Goal: Task Accomplishment & Management: Manage account settings

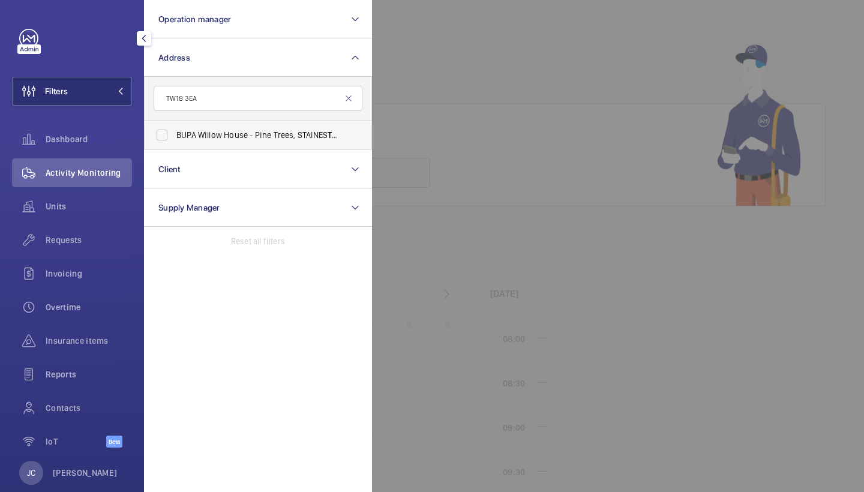
type input "TW18 3EA"
click at [204, 132] on span "BUPA Willow House - Pine Trees, STAINES TW18 3EA" at bounding box center [258, 135] width 165 height 12
click at [174, 132] on input "BUPA Willow House - Pine Trees, STAINES TW18 3EA" at bounding box center [162, 135] width 24 height 24
checkbox input "true"
click at [599, 129] on div at bounding box center [804, 246] width 864 height 492
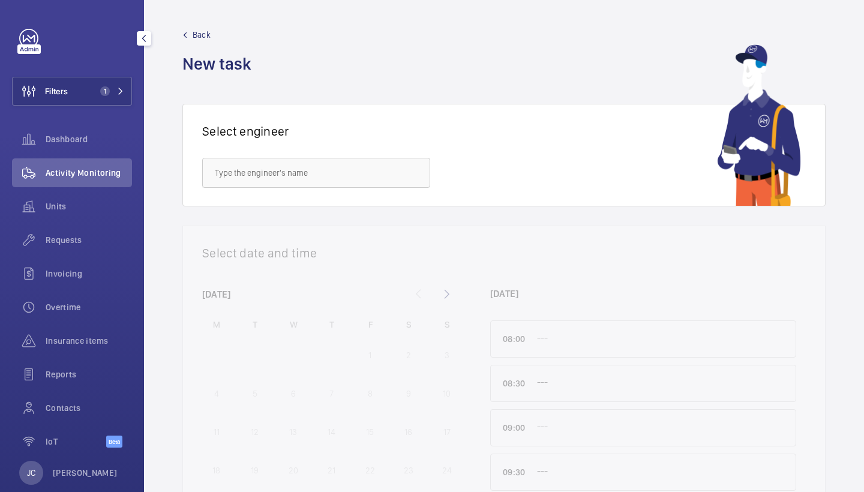
click at [76, 257] on div "Requests" at bounding box center [72, 243] width 120 height 34
click at [88, 173] on span "Activity Monitoring" at bounding box center [89, 173] width 86 height 12
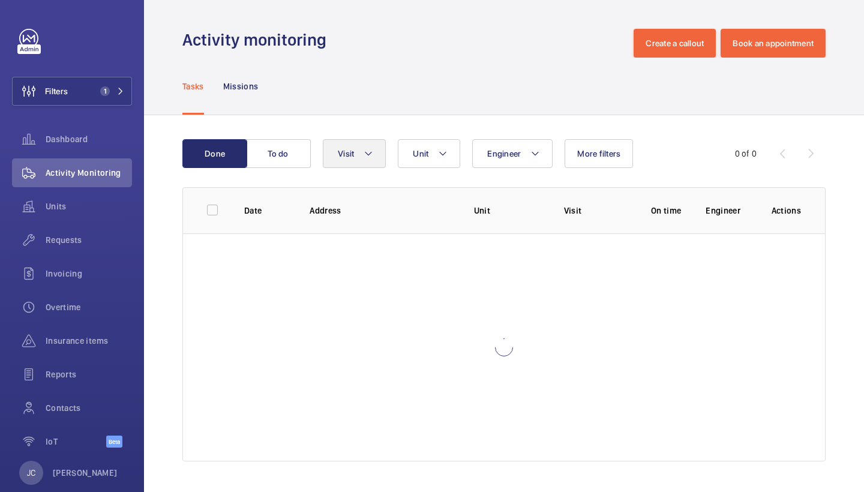
click at [337, 154] on button "Visit" at bounding box center [354, 153] width 63 height 29
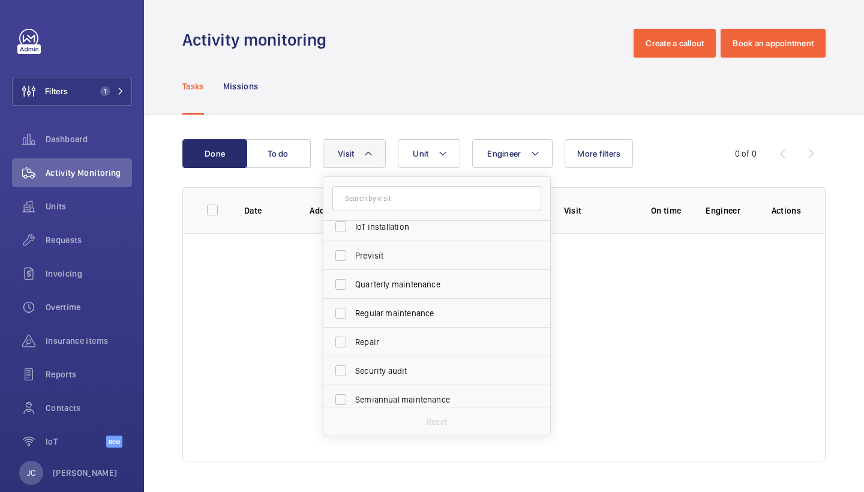
scroll to position [161, 0]
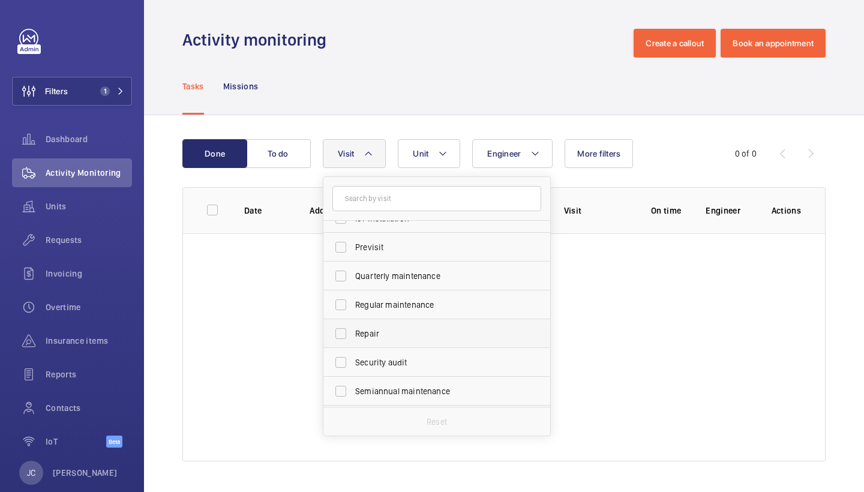
click at [417, 332] on span "Repair" at bounding box center [437, 334] width 165 height 12
click at [353, 332] on input "Repair" at bounding box center [341, 334] width 24 height 24
checkbox input "true"
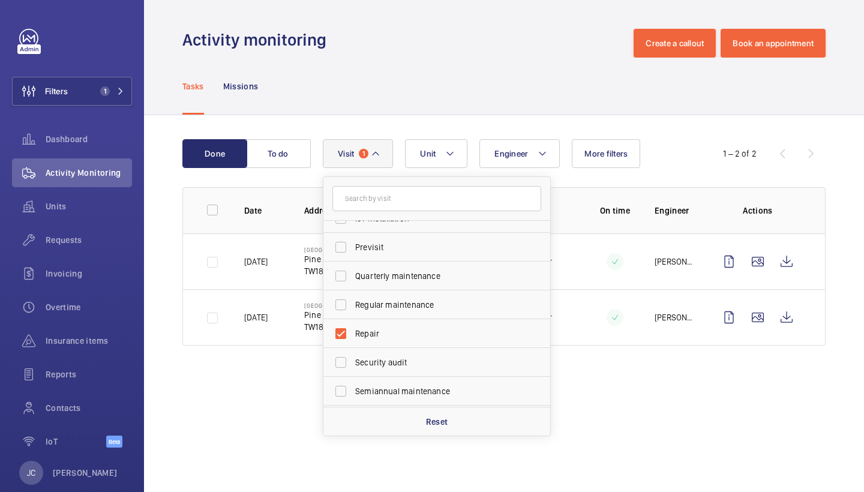
click at [427, 64] on div "Tasks Missions" at bounding box center [503, 86] width 643 height 57
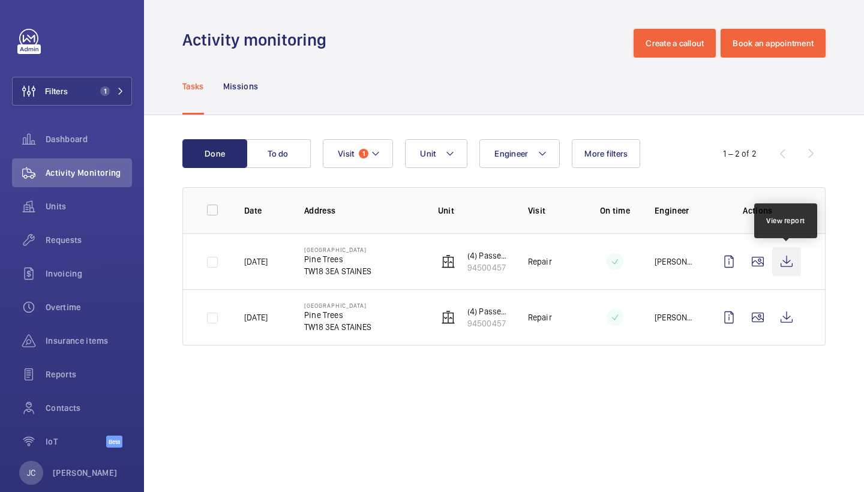
click at [791, 257] on wm-front-icon-button at bounding box center [786, 261] width 29 height 29
click at [76, 236] on span "Requests" at bounding box center [89, 240] width 86 height 12
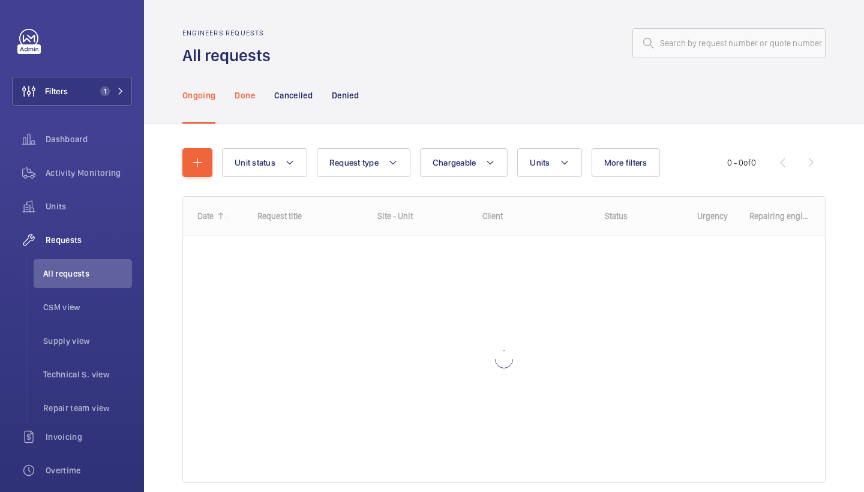
click at [242, 84] on div "Done" at bounding box center [245, 95] width 20 height 57
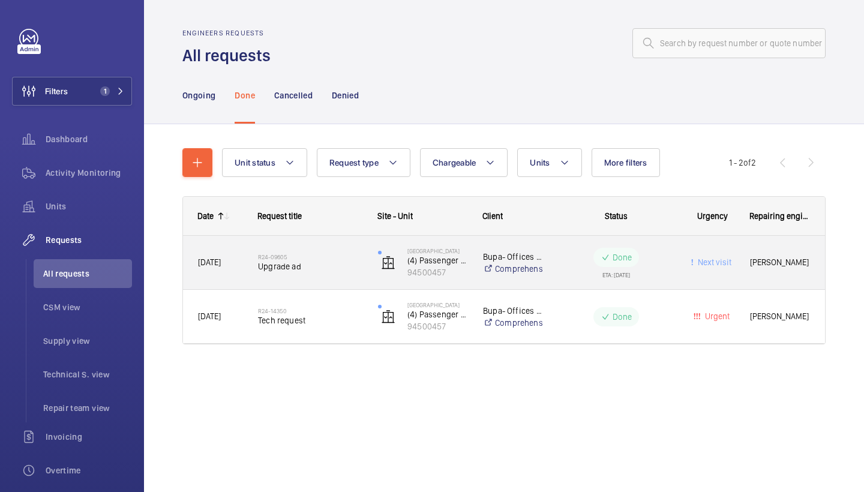
click at [271, 272] on div "R24-09605 Upgrade ad" at bounding box center [310, 262] width 104 height 35
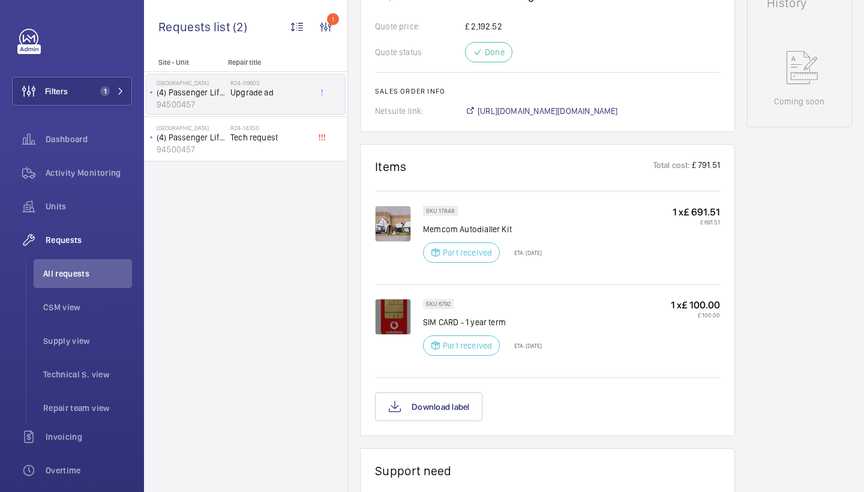
scroll to position [575, 0]
click at [574, 107] on span "https://6461500.app.netsuite.com/app/accounting/transactions/salesord.nl?id=235…" at bounding box center [548, 110] width 140 height 12
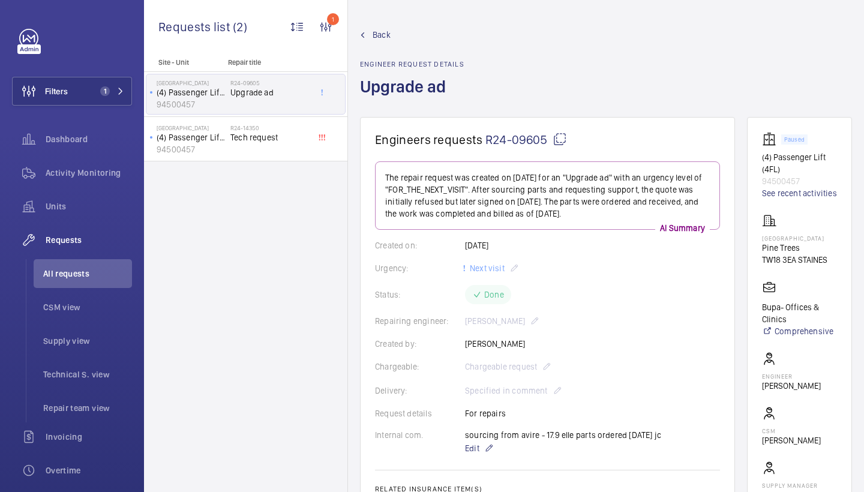
scroll to position [0, 0]
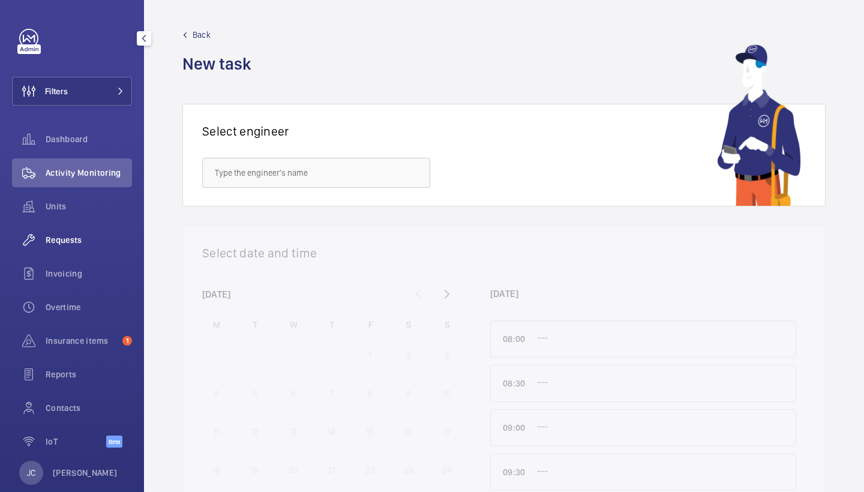
click at [82, 232] on div "Requests" at bounding box center [72, 240] width 120 height 29
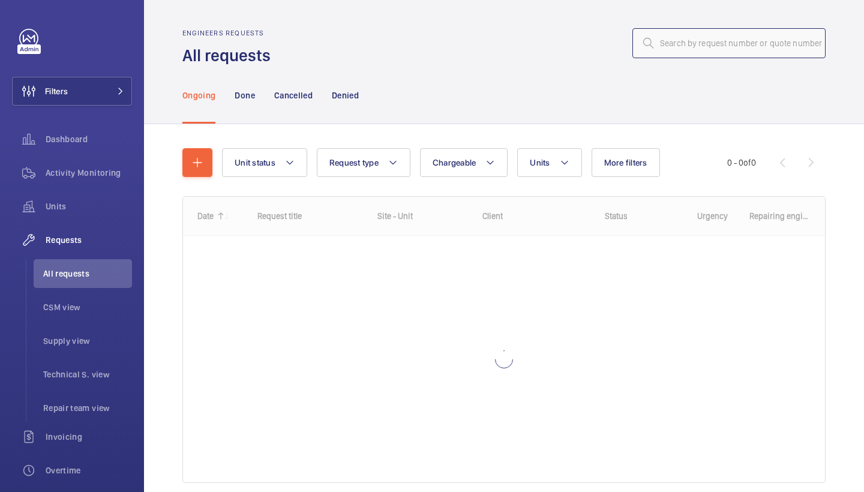
click at [763, 55] on input "text" at bounding box center [728, 43] width 193 height 30
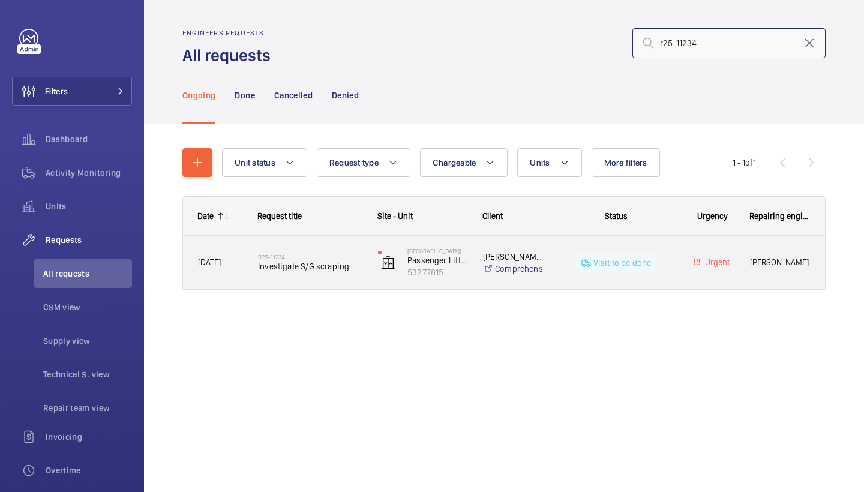
type input "r25-11234"
click at [319, 280] on div "R25-11234 Investigate S/G scraping" at bounding box center [310, 262] width 104 height 35
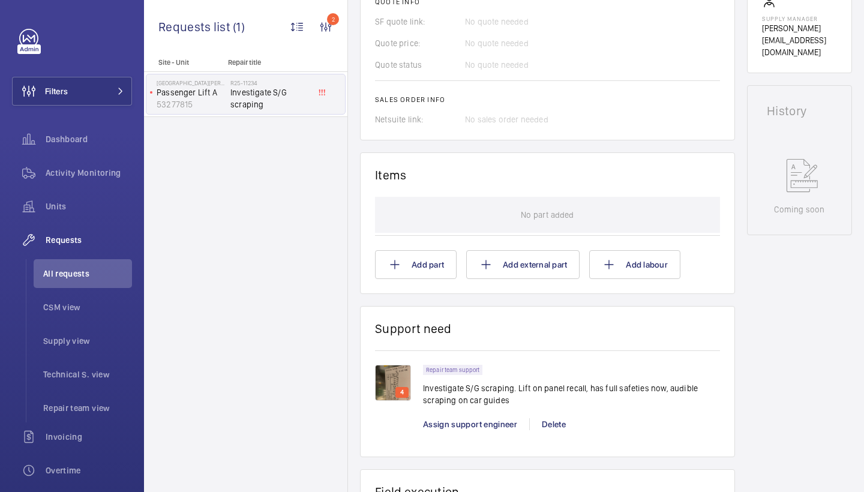
scroll to position [535, 0]
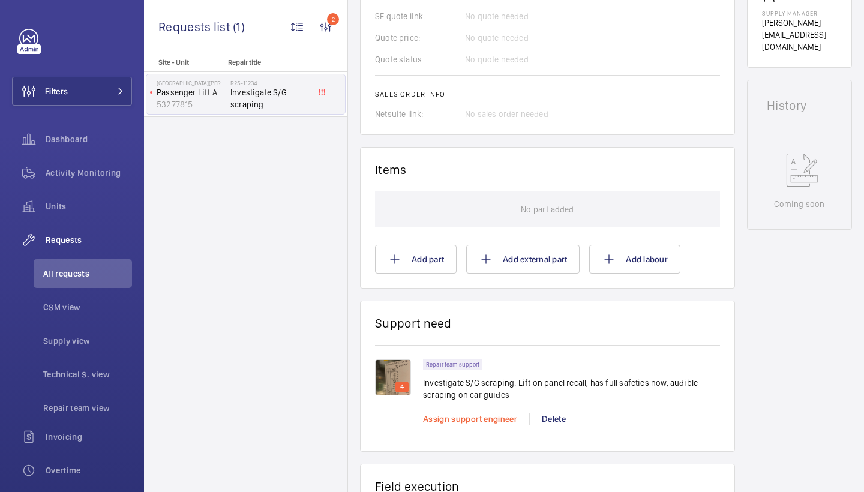
click at [469, 421] on span "Assign support engineer" at bounding box center [470, 419] width 94 height 10
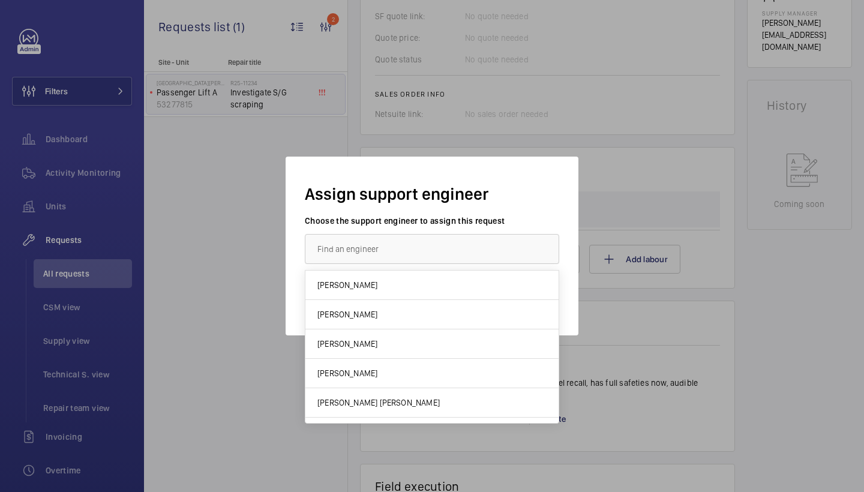
click at [394, 258] on input "text" at bounding box center [432, 249] width 254 height 30
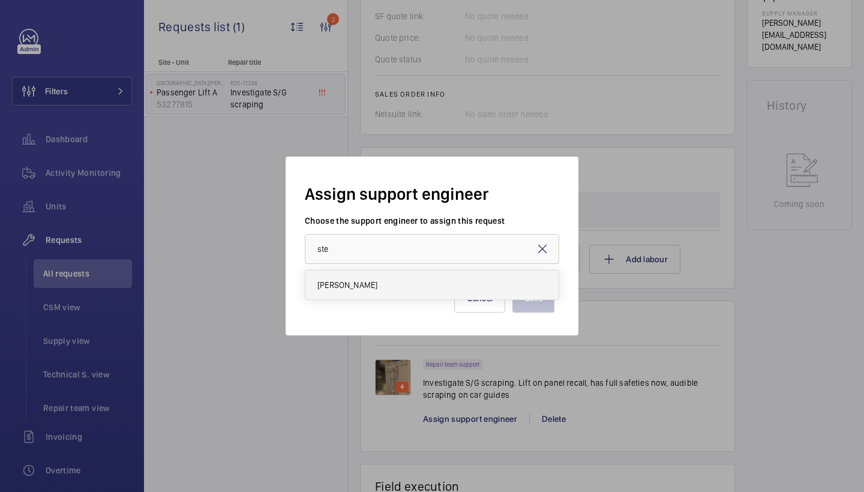
click at [356, 299] on mat-option "[PERSON_NAME]" at bounding box center [431, 285] width 253 height 29
type input "[PERSON_NAME]"
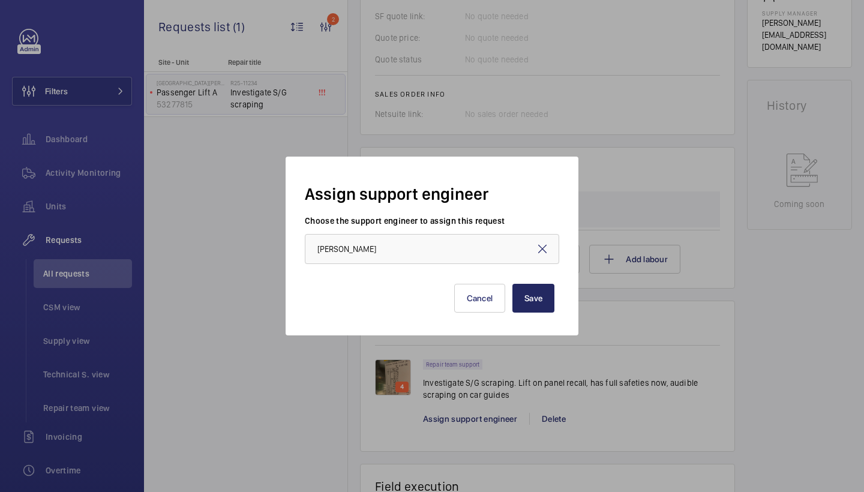
click at [539, 298] on button "Save" at bounding box center [533, 298] width 42 height 29
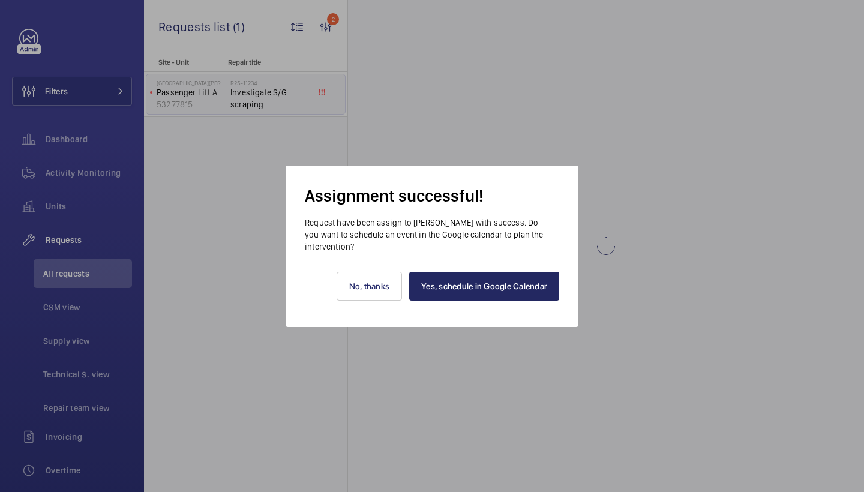
click at [520, 293] on link "Yes, schedule in Google Calendar" at bounding box center [484, 286] width 150 height 29
